Goal: Task Accomplishment & Management: Manage account settings

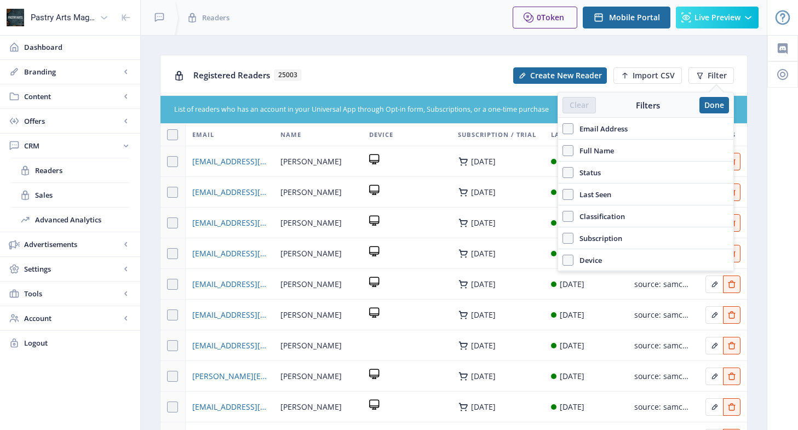
click at [595, 129] on span "Email Address" at bounding box center [600, 128] width 54 height 13
click at [563, 129] on input "Email Address" at bounding box center [562, 128] width 1 height 1
checkbox input "true"
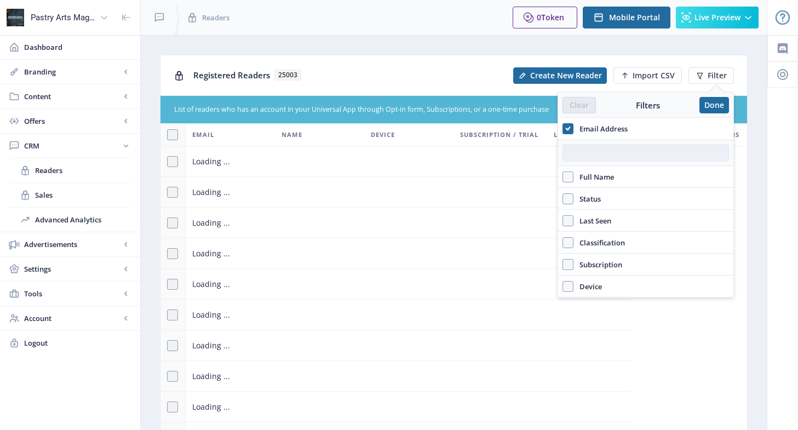
click at [582, 154] on input "text" at bounding box center [645, 153] width 167 height 18
paste input "[EMAIL_ADDRESS][DOMAIN_NAME]"
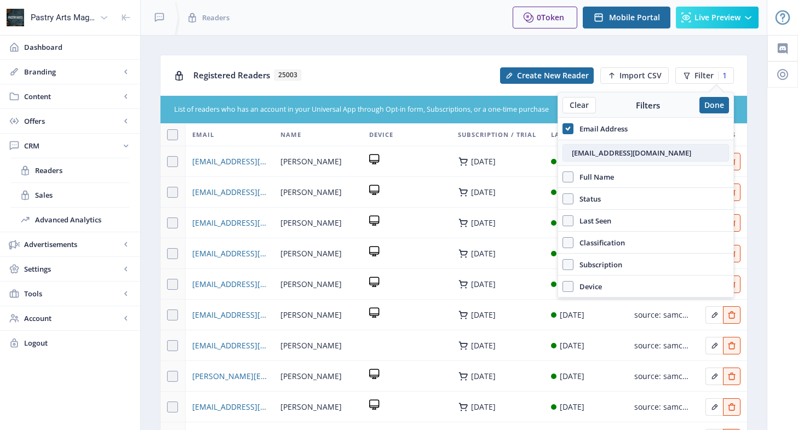
type input "[EMAIL_ADDRESS][DOMAIN_NAME]"
click at [570, 156] on input "[EMAIL_ADDRESS][DOMAIN_NAME]" at bounding box center [645, 153] width 167 height 18
click at [377, 67] on div "Registered Readers 25003" at bounding box center [343, 75] width 300 height 22
drag, startPoint x: 563, startPoint y: 127, endPoint x: 592, endPoint y: 127, distance: 29.0
click at [563, 127] on span at bounding box center [567, 128] width 11 height 11
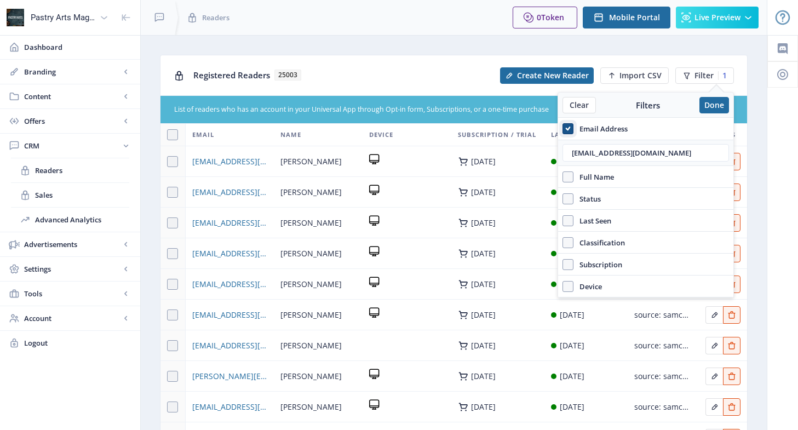
click at [563, 128] on input "Email Address" at bounding box center [562, 128] width 1 height 1
checkbox input "false"
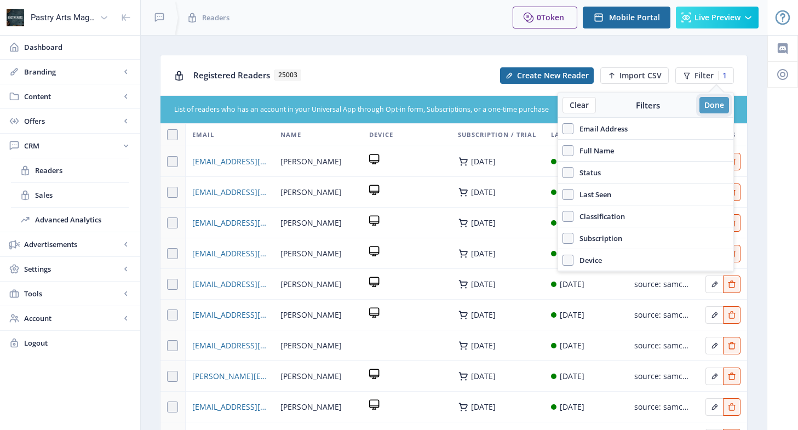
click at [713, 101] on button "Done" at bounding box center [714, 105] width 30 height 16
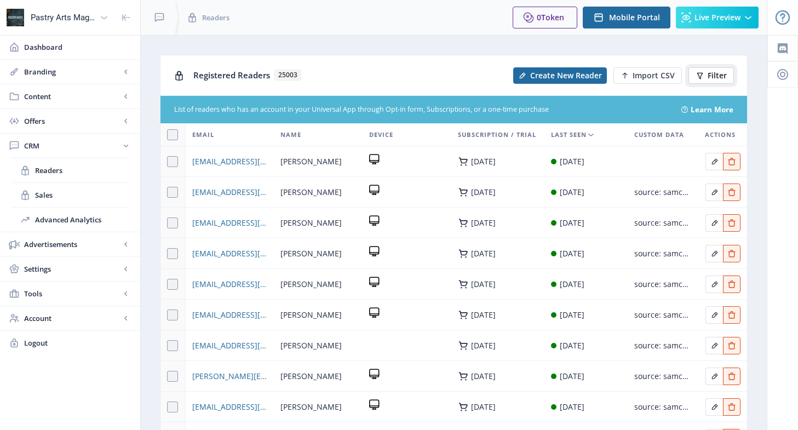
click at [720, 77] on span "Filter" at bounding box center [717, 75] width 19 height 9
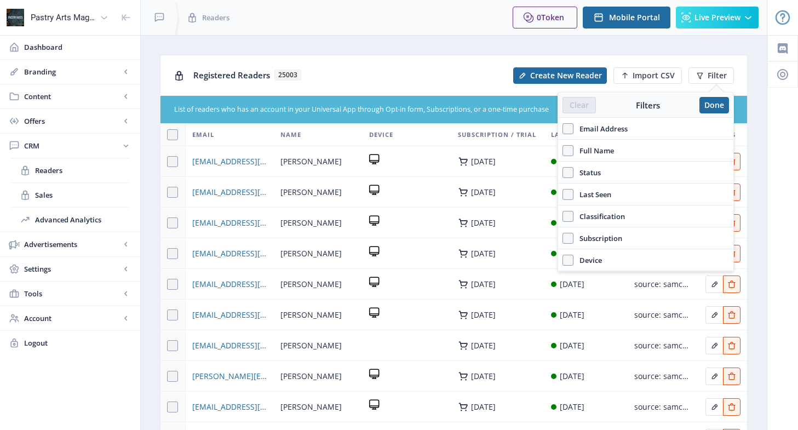
click at [617, 129] on span "Email Address" at bounding box center [600, 128] width 54 height 13
click at [563, 129] on input "Email Address" at bounding box center [562, 128] width 1 height 1
checkbox input "true"
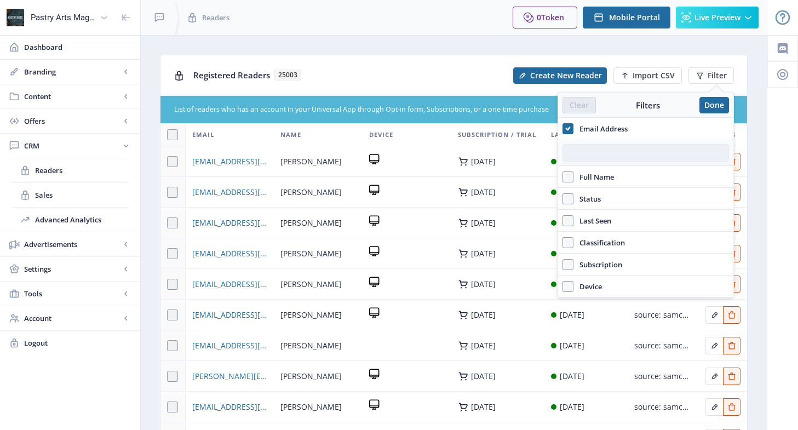
click at [603, 150] on input "text" at bounding box center [645, 153] width 167 height 18
paste input "[EMAIL_ADDRESS][DOMAIN_NAME]"
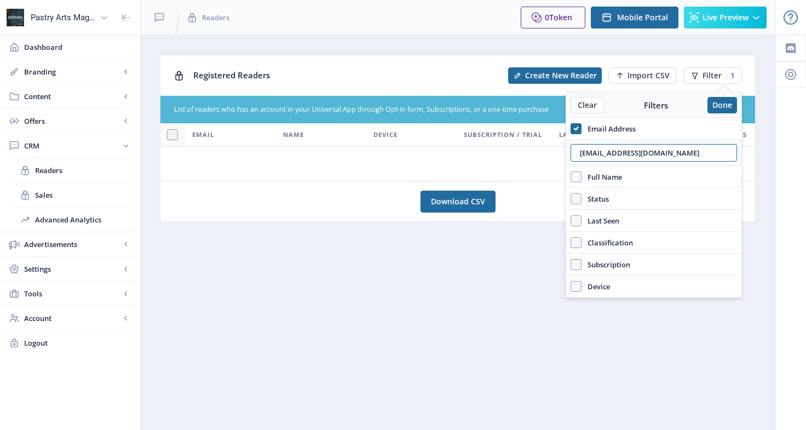
drag, startPoint x: 667, startPoint y: 151, endPoint x: 546, endPoint y: 156, distance: 121.7
click at [546, 156] on nb-layout "Pastry Arts Magazine Dashboard Branding App Appearance Brand Brief Pages SEO We…" at bounding box center [403, 215] width 806 height 430
paste input "nefwmarketing"
type input "[EMAIL_ADDRESS][DOMAIN_NAME]"
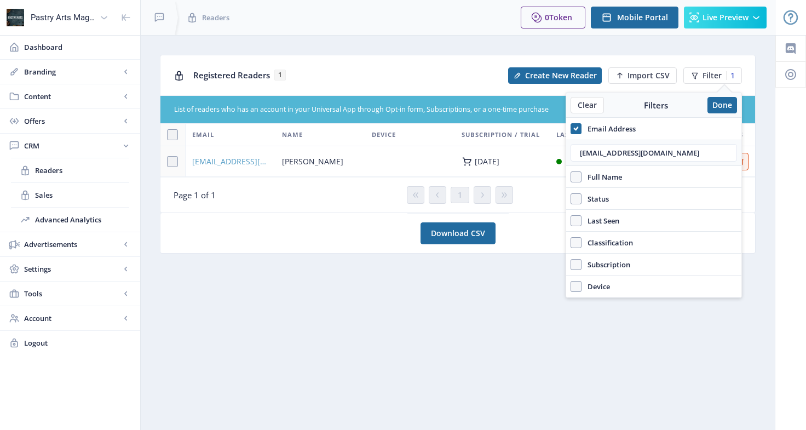
click at [207, 165] on span "[EMAIL_ADDRESS][DOMAIN_NAME]" at bounding box center [230, 161] width 77 height 13
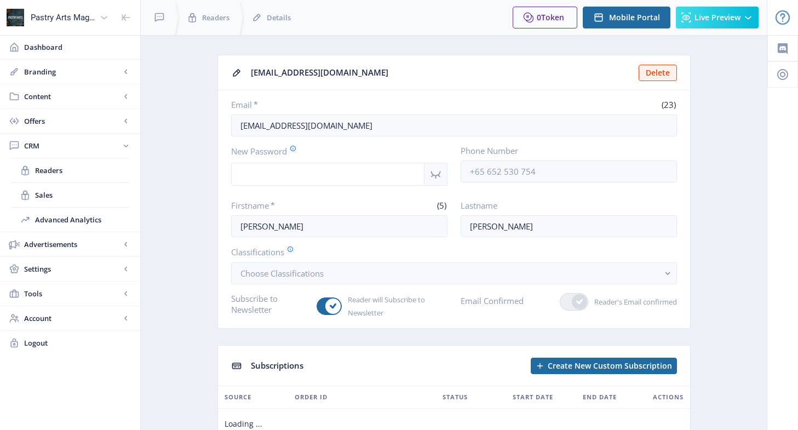
scroll to position [84, 0]
